Goal: Check status: Check status

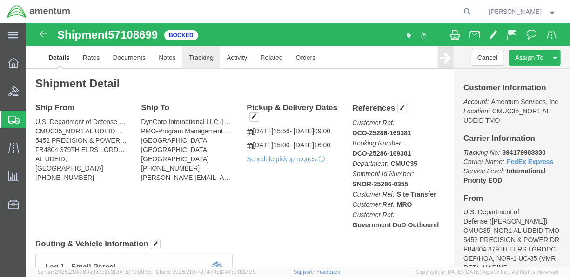
click link "Tracking"
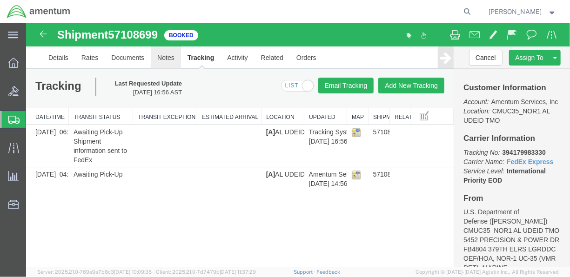
click at [168, 58] on link "Notes" at bounding box center [165, 57] width 30 height 22
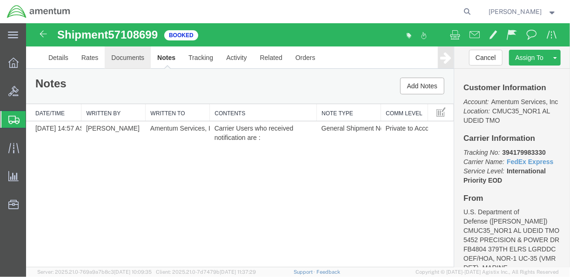
click at [135, 60] on link "Documents" at bounding box center [127, 57] width 46 height 22
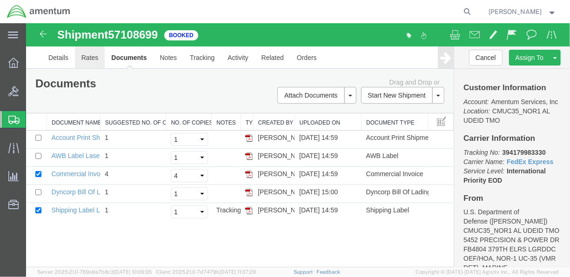
click at [88, 55] on link "Rates" at bounding box center [89, 57] width 30 height 22
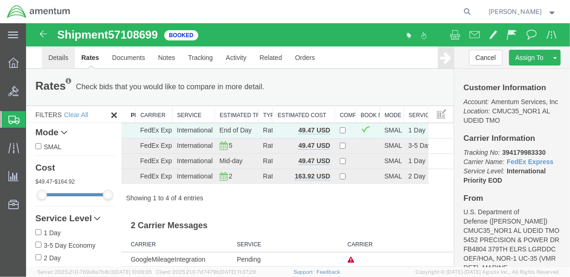
click at [71, 55] on link "Details" at bounding box center [57, 57] width 33 height 22
